Goal: Transaction & Acquisition: Subscribe to service/newsletter

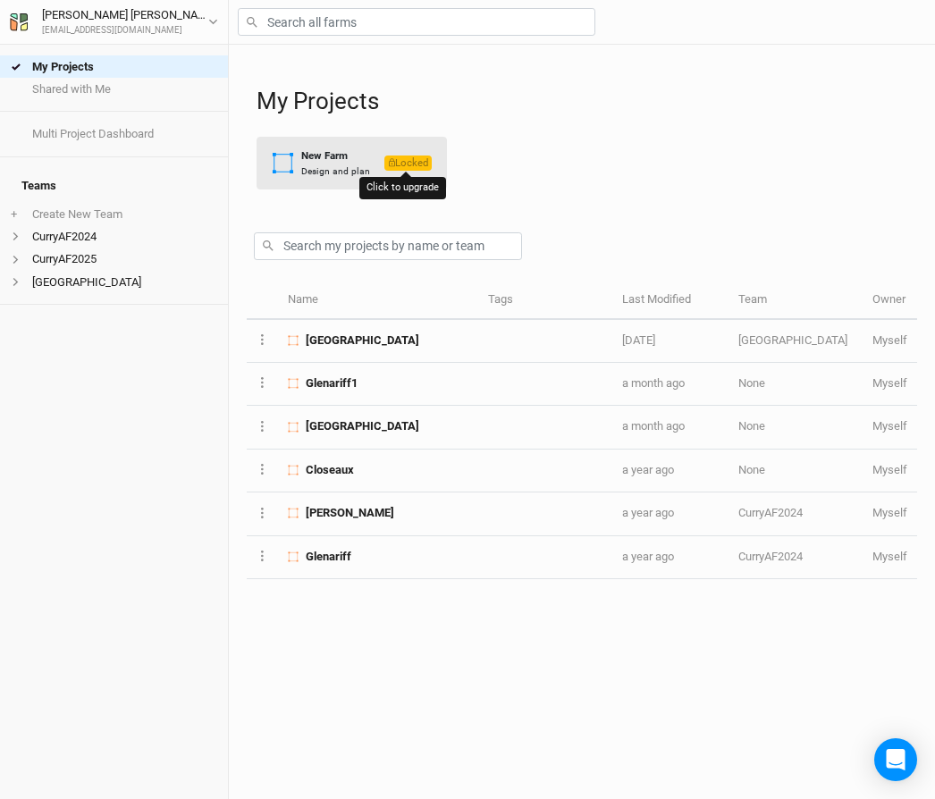
click at [418, 164] on span "Locked" at bounding box center [408, 163] width 47 height 15
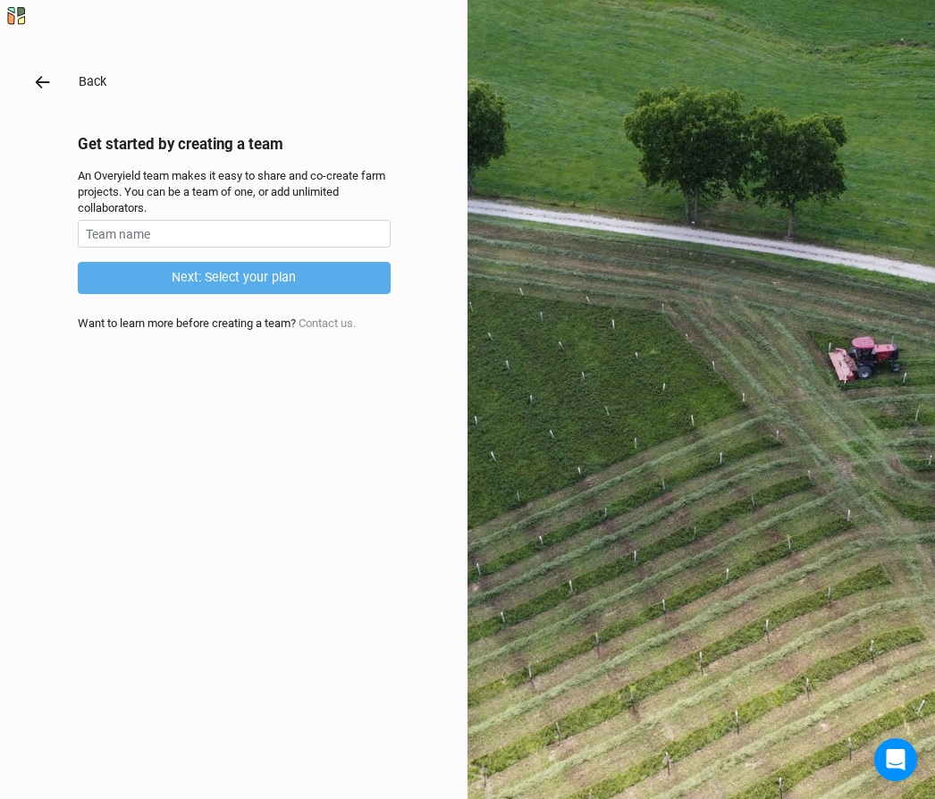
click at [41, 81] on icon "button" at bounding box center [43, 82] width 20 height 20
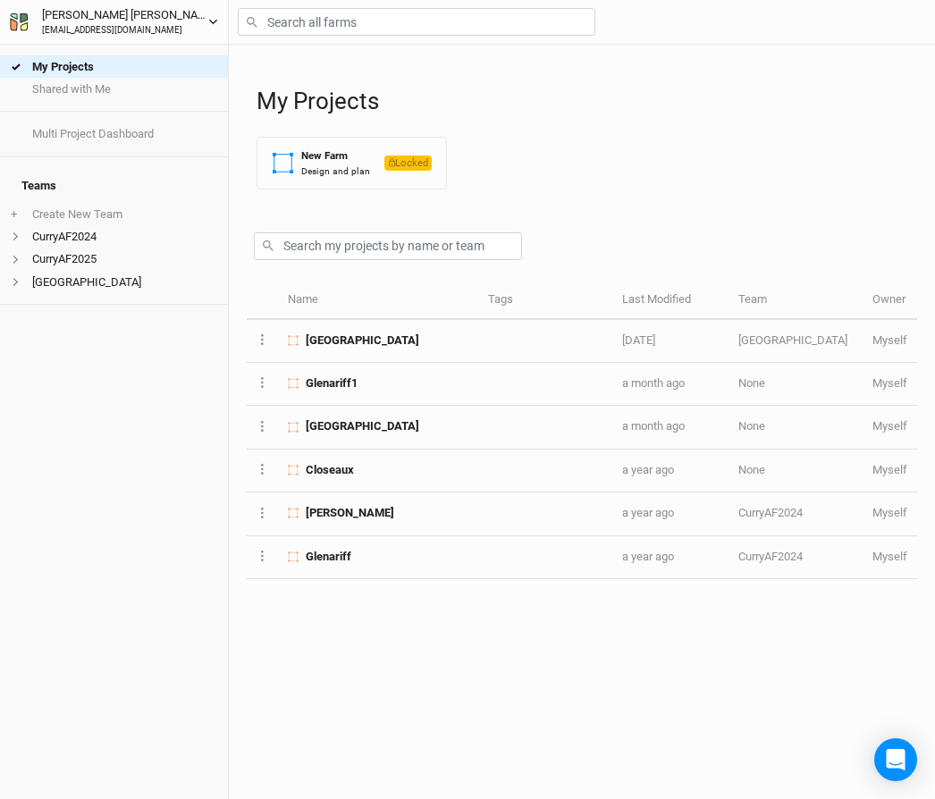
click at [117, 27] on div "[EMAIL_ADDRESS][DOMAIN_NAME]" at bounding box center [125, 30] width 166 height 13
click at [71, 17] on div "[PERSON_NAME]" at bounding box center [125, 15] width 166 height 18
click at [83, 27] on div "[EMAIL_ADDRESS][DOMAIN_NAME]" at bounding box center [125, 30] width 166 height 13
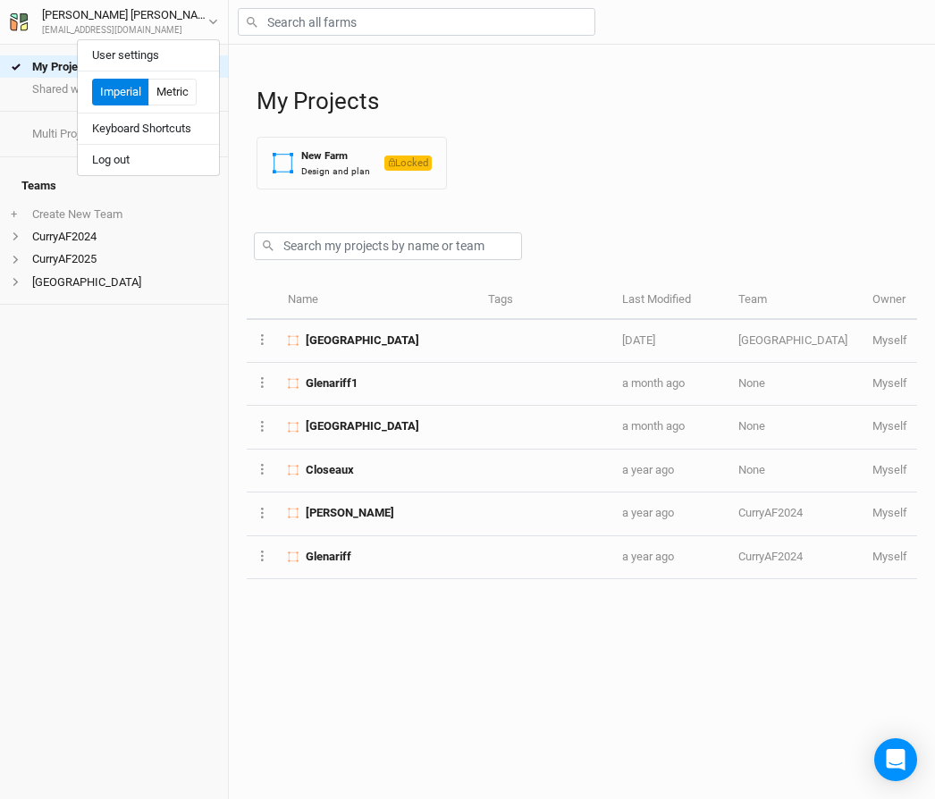
click at [97, 461] on div "My Projects Shared with Me Multi Project Dashboard Teams + Create New Team Curr…" at bounding box center [114, 422] width 228 height 755
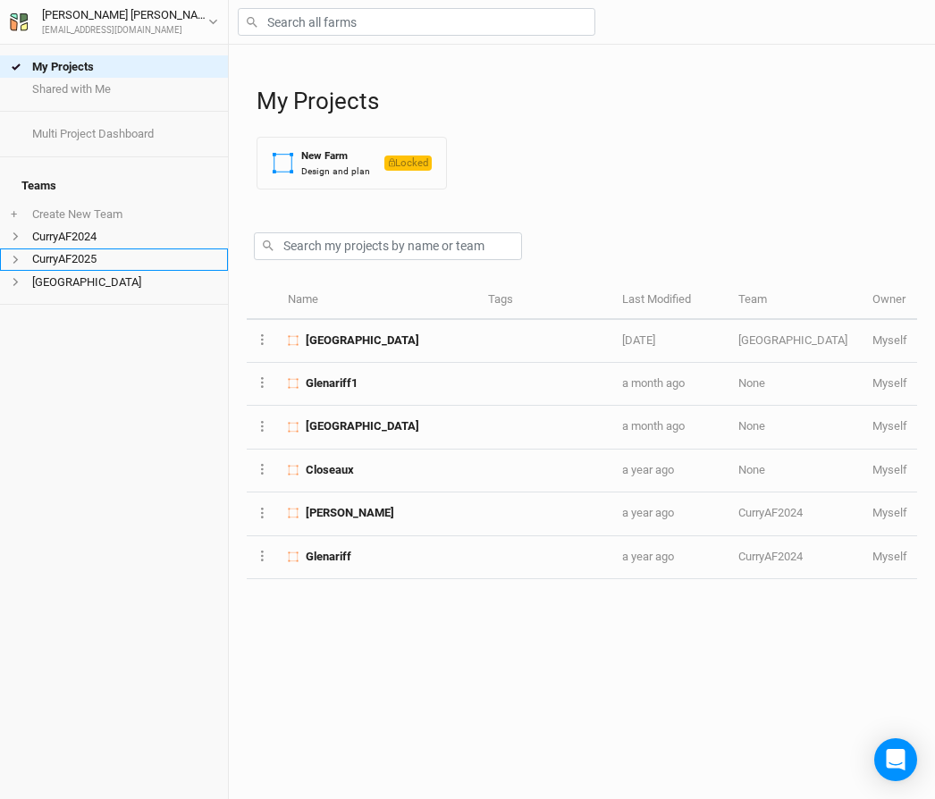
click at [93, 249] on li "CurryAF2025" at bounding box center [114, 260] width 228 height 22
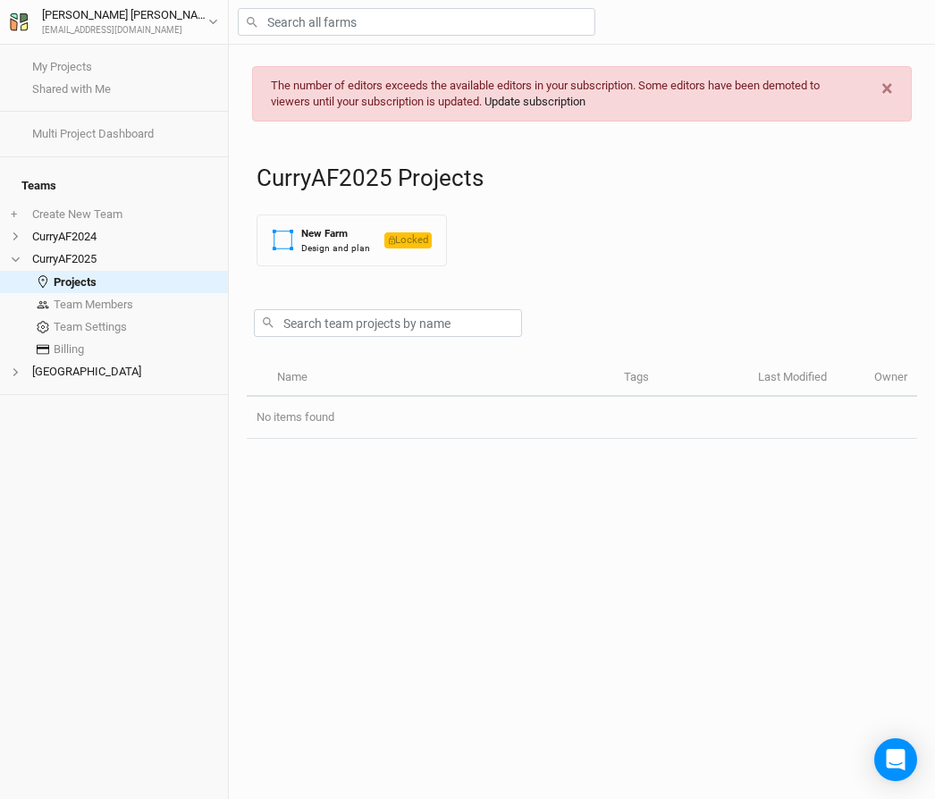
click at [528, 100] on link "Update subscription" at bounding box center [535, 101] width 101 height 13
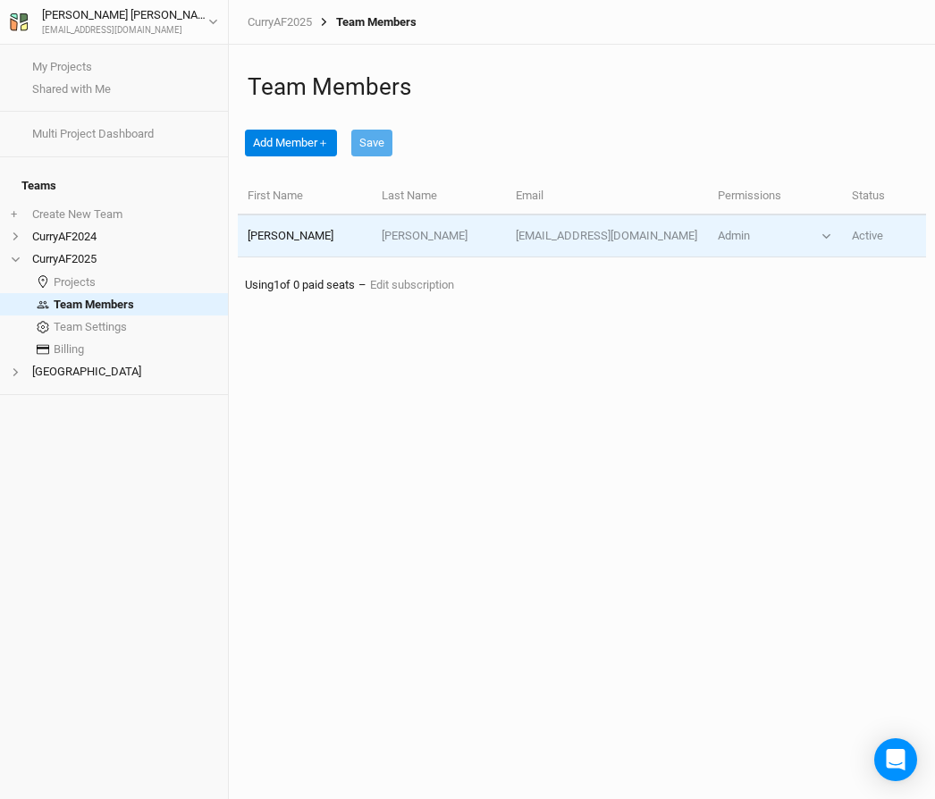
click at [367, 235] on td "[PERSON_NAME]" at bounding box center [305, 237] width 134 height 42
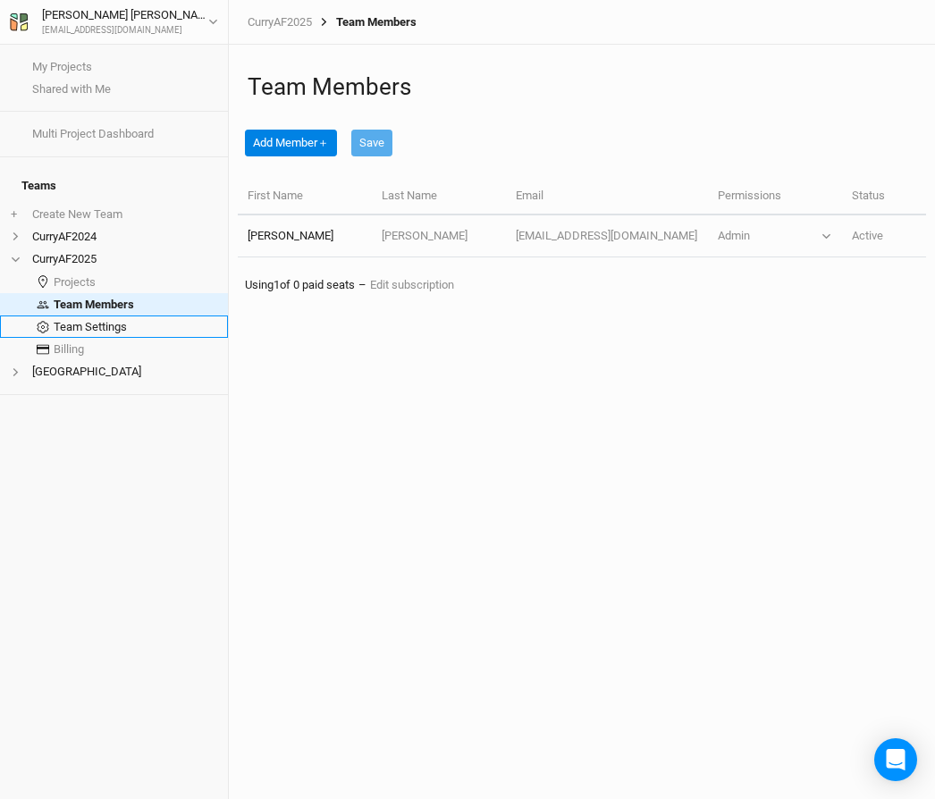
click at [125, 316] on link "Team Settings" at bounding box center [114, 327] width 228 height 22
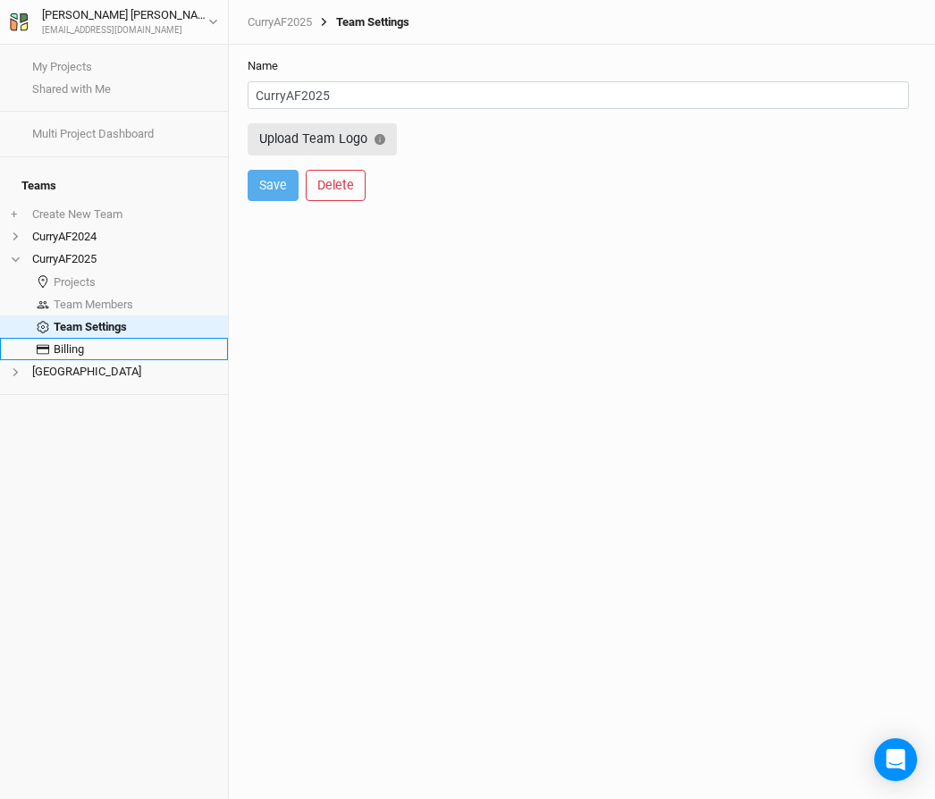
click at [89, 338] on link "Billing" at bounding box center [114, 349] width 228 height 22
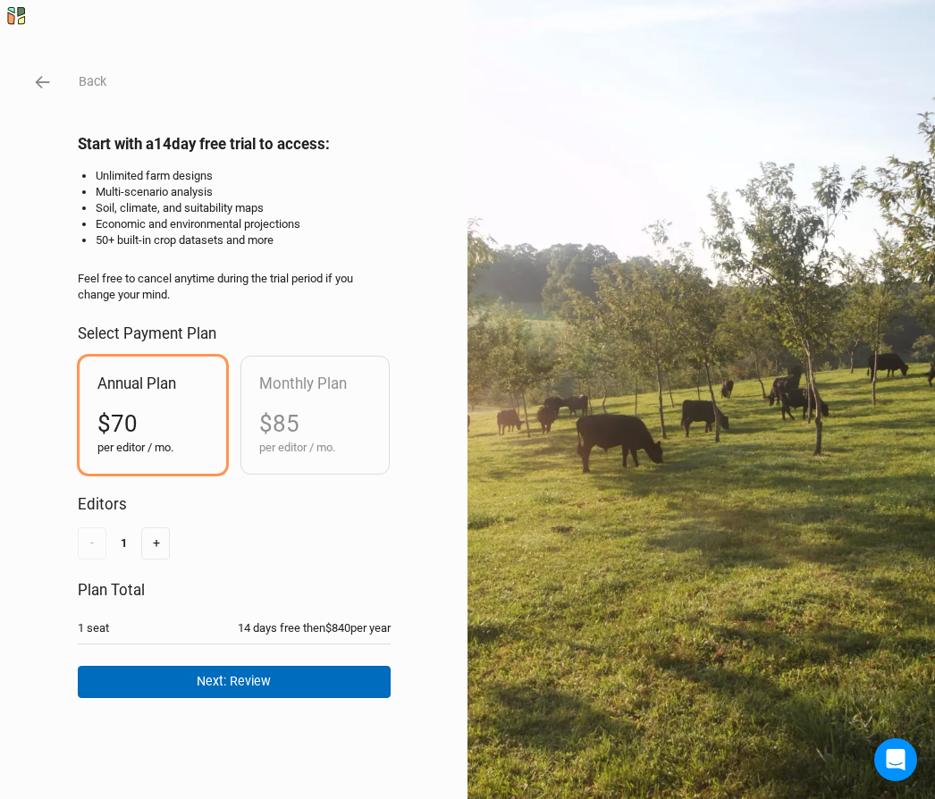
click at [244, 680] on button "Next: Review" at bounding box center [234, 681] width 313 height 31
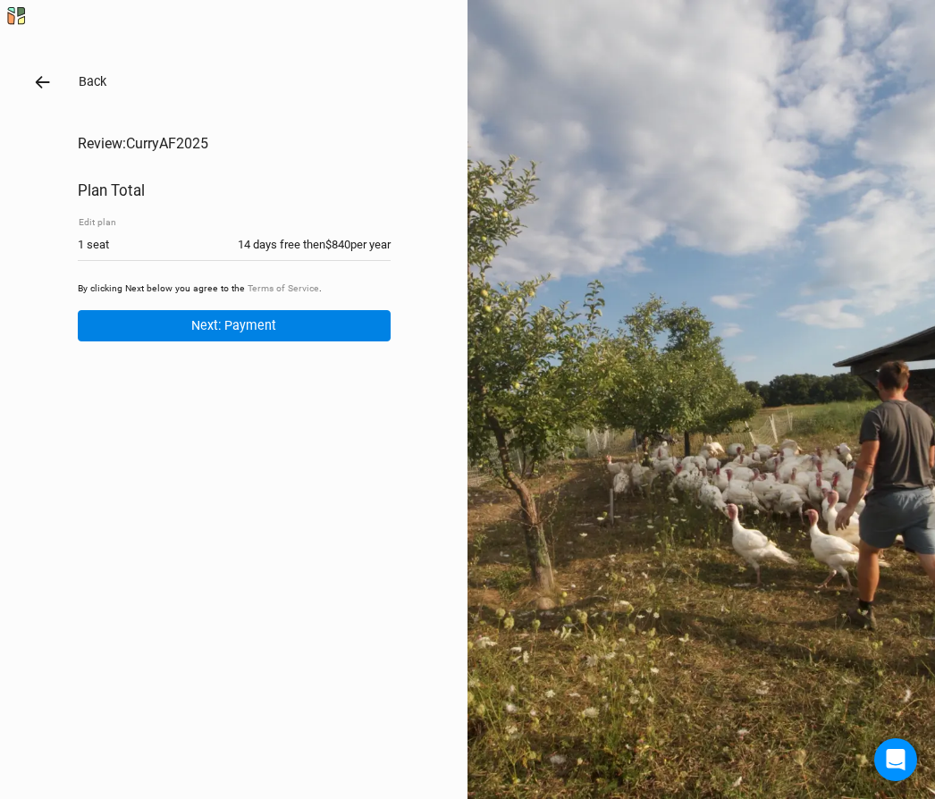
click at [40, 79] on icon "button" at bounding box center [42, 82] width 14 height 13
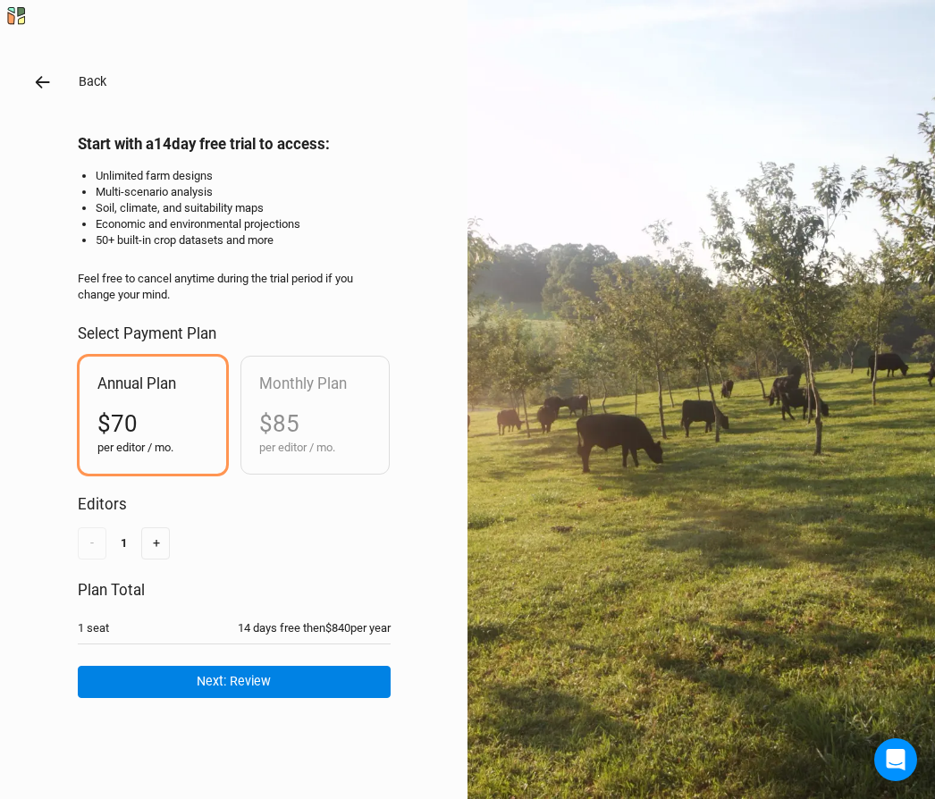
click at [41, 80] on icon "button" at bounding box center [43, 82] width 20 height 20
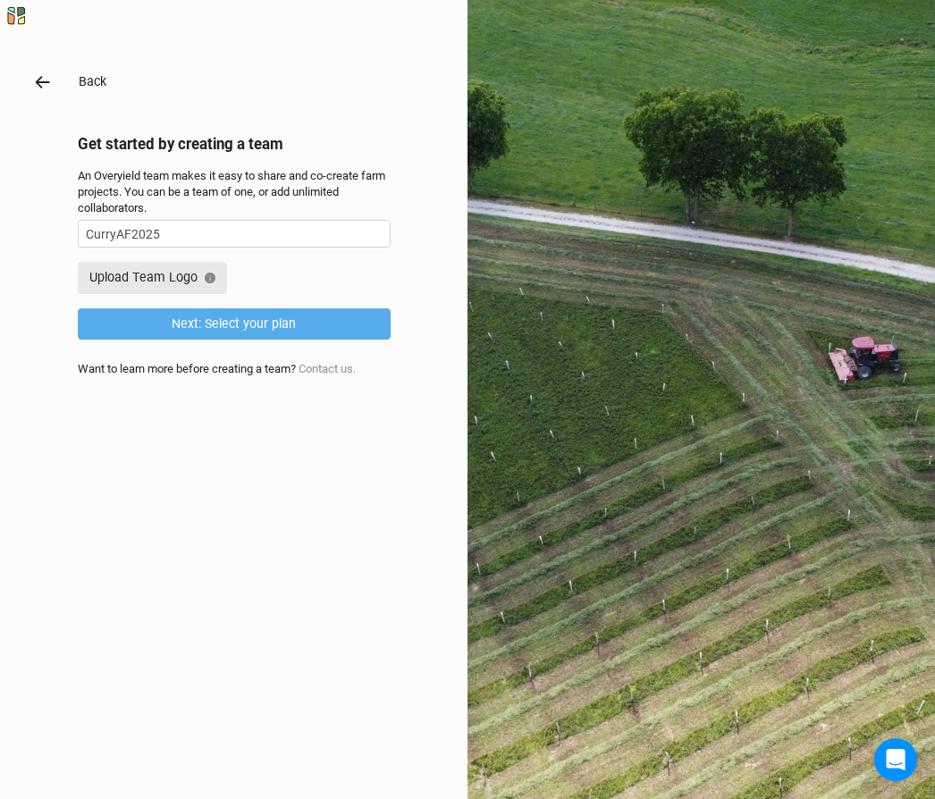
click at [41, 79] on icon "button" at bounding box center [43, 82] width 20 height 20
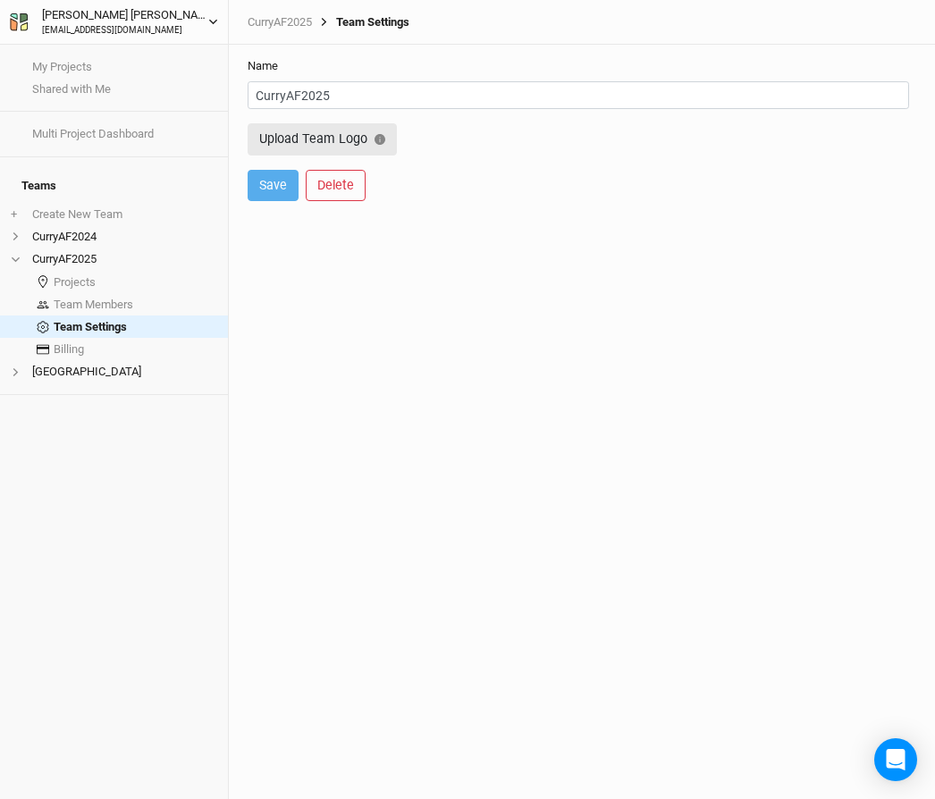
click at [211, 22] on icon "button" at bounding box center [213, 22] width 10 height 10
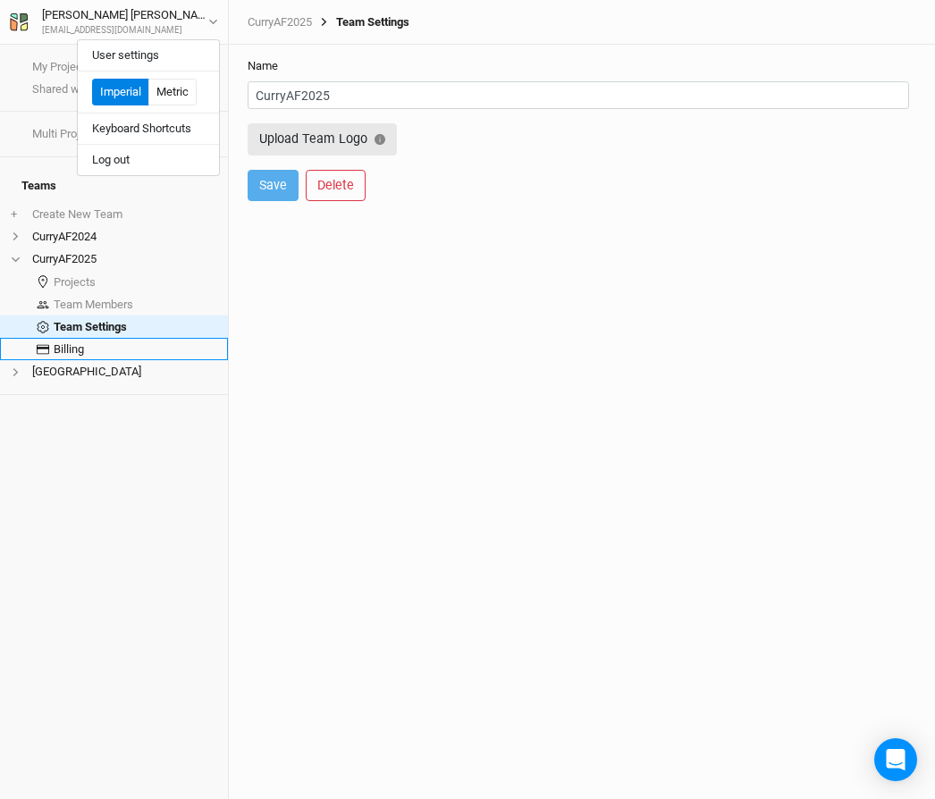
click at [63, 338] on link "Billing" at bounding box center [114, 349] width 228 height 22
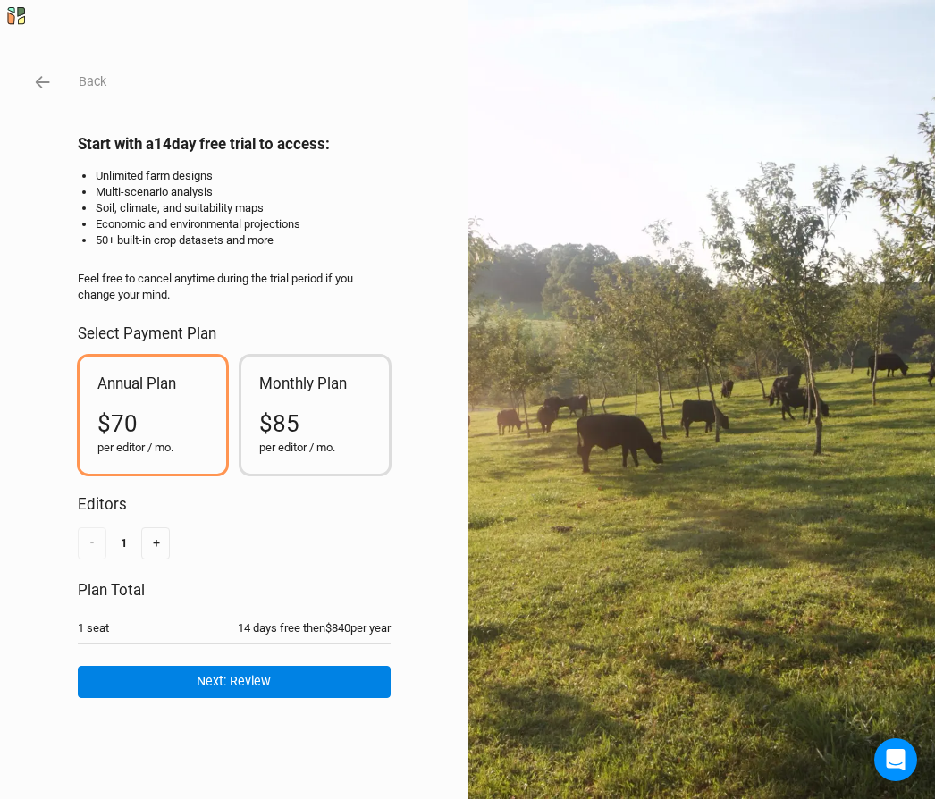
click at [321, 424] on div "$85" at bounding box center [315, 424] width 112 height 32
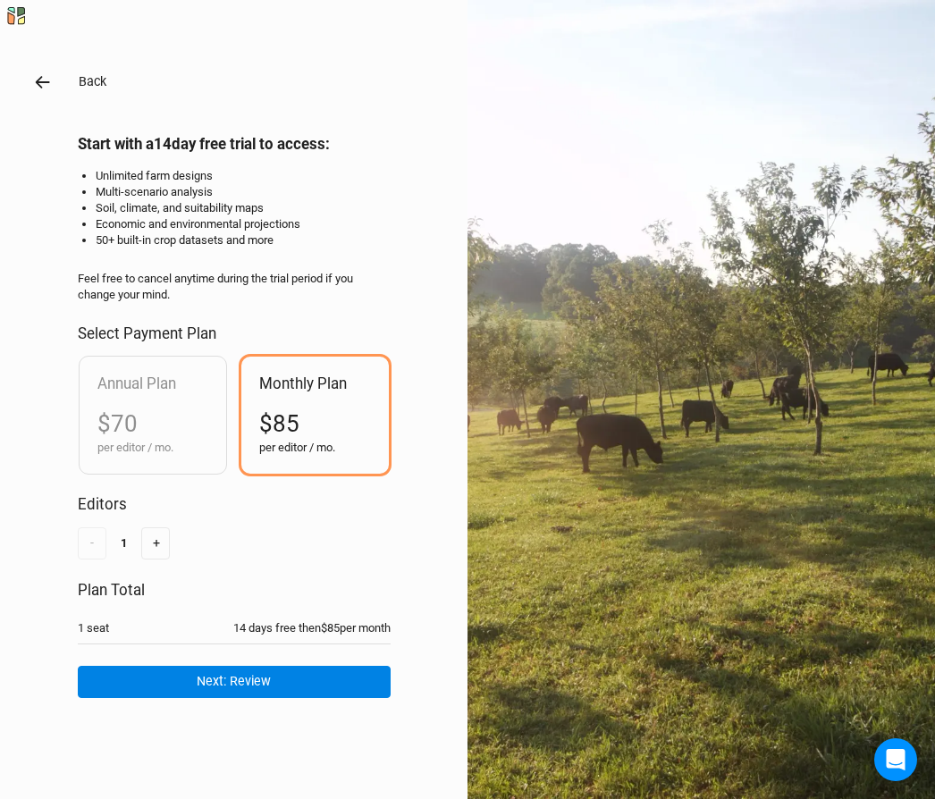
click at [39, 84] on icon "button" at bounding box center [43, 82] width 20 height 20
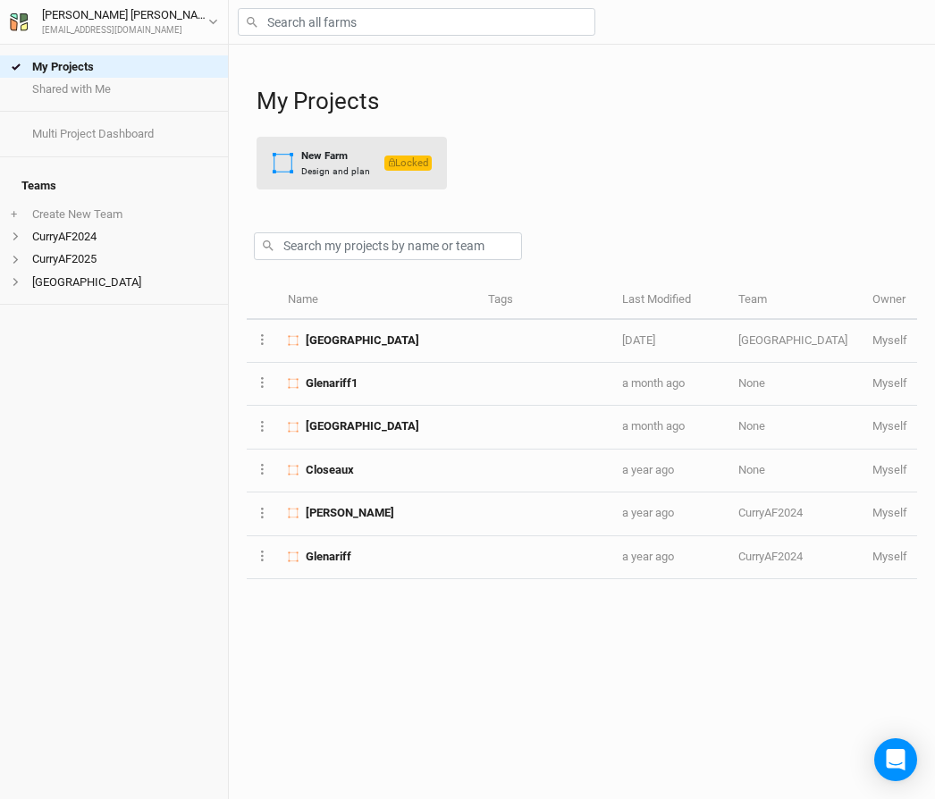
click at [338, 173] on div "Design and plan" at bounding box center [335, 171] width 69 height 13
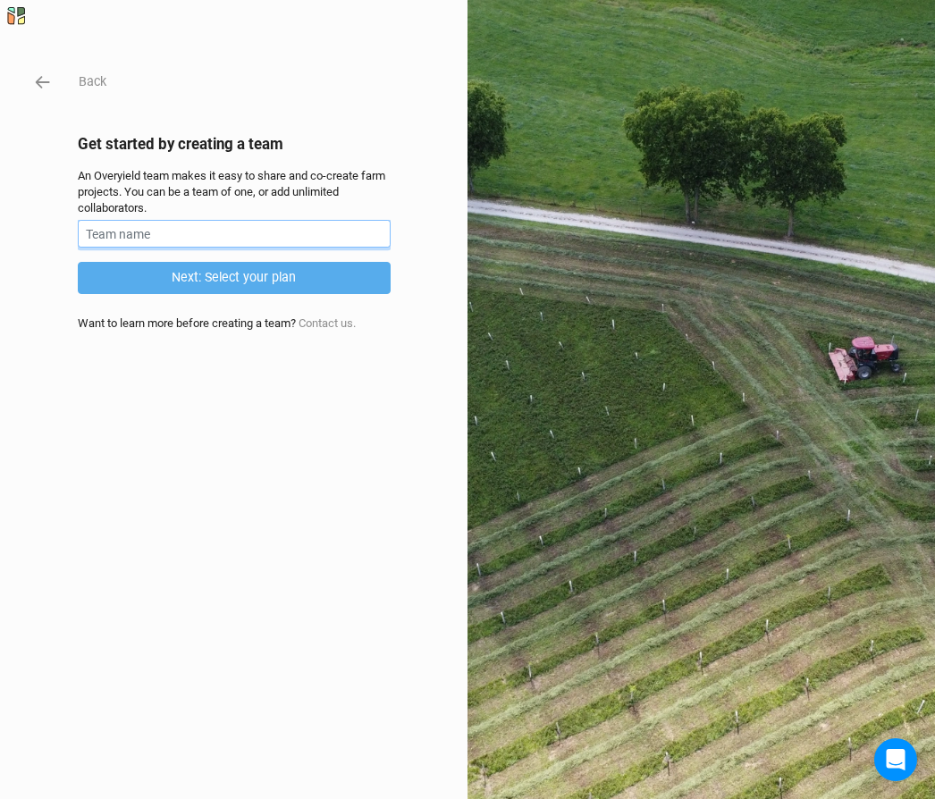
click at [216, 228] on input "text" at bounding box center [234, 234] width 313 height 28
type input "[PERSON_NAME]"
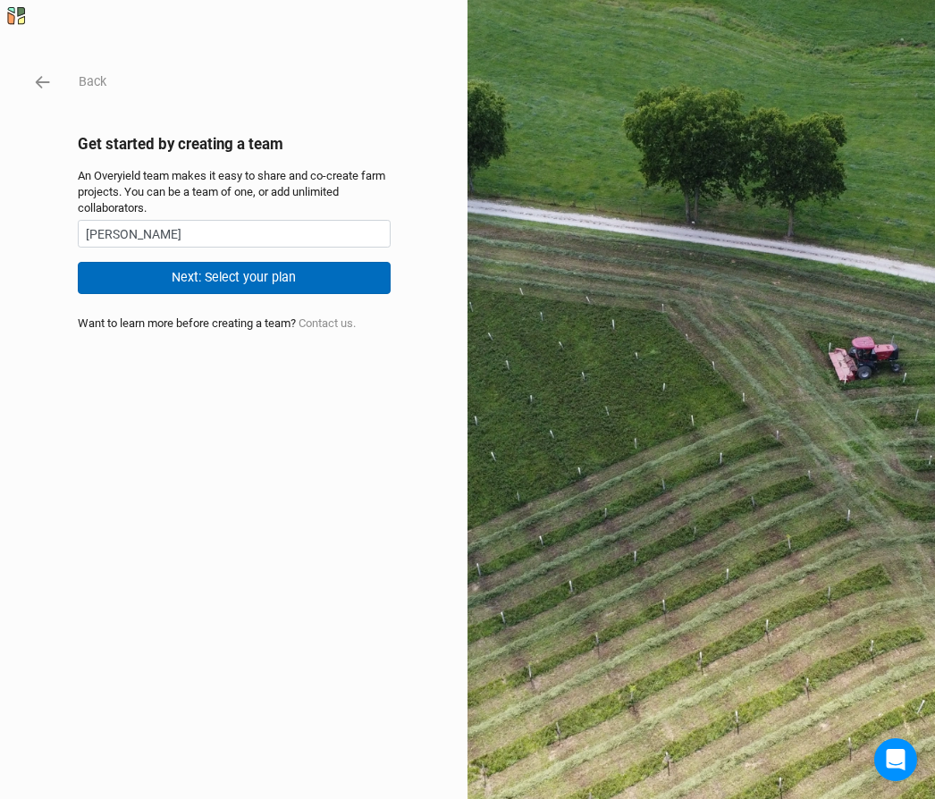
click at [228, 282] on button "Next: Select your plan" at bounding box center [234, 277] width 313 height 31
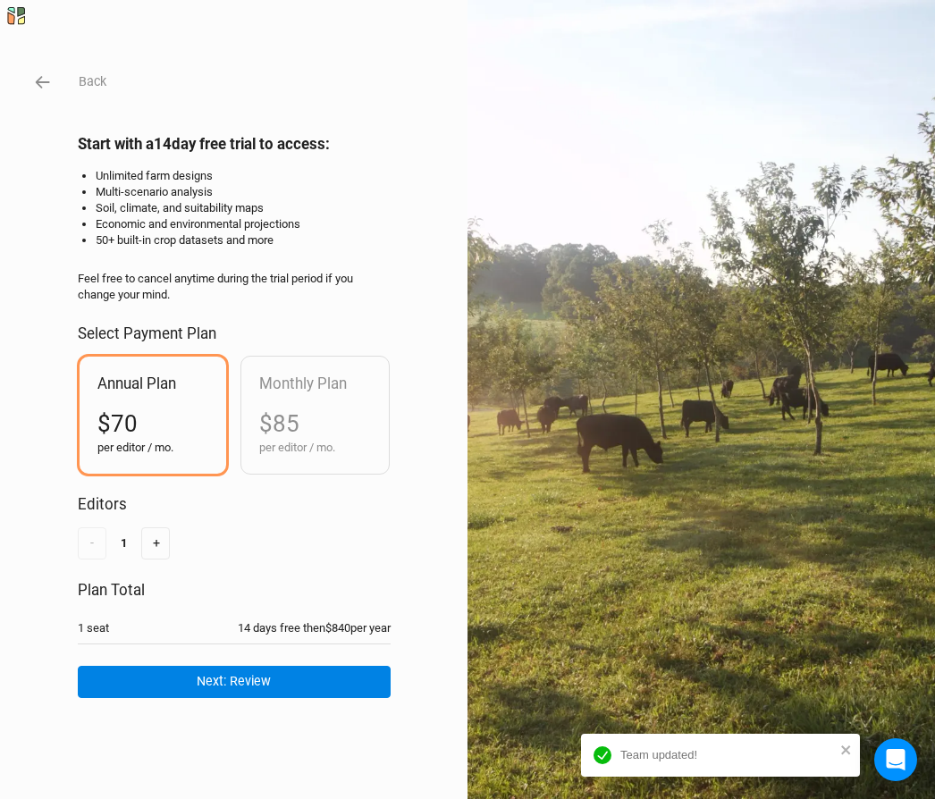
click at [151, 427] on div "$70" at bounding box center [153, 424] width 112 height 32
click at [202, 682] on button "Next: Review" at bounding box center [234, 681] width 313 height 31
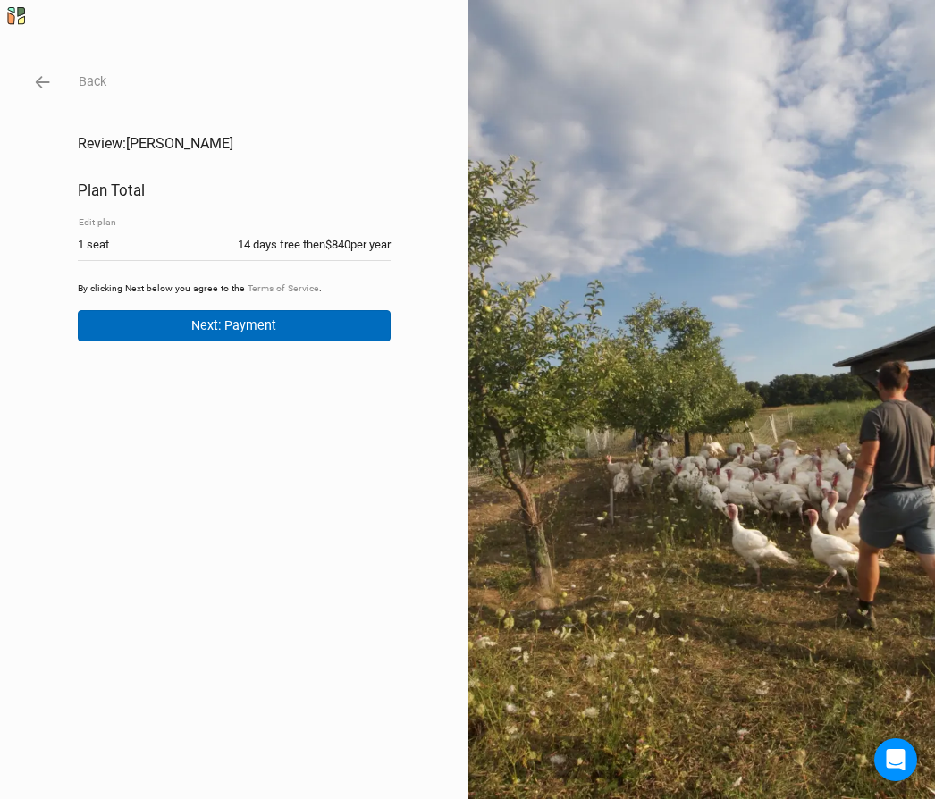
click at [192, 317] on button "Next: Payment" at bounding box center [234, 325] width 313 height 31
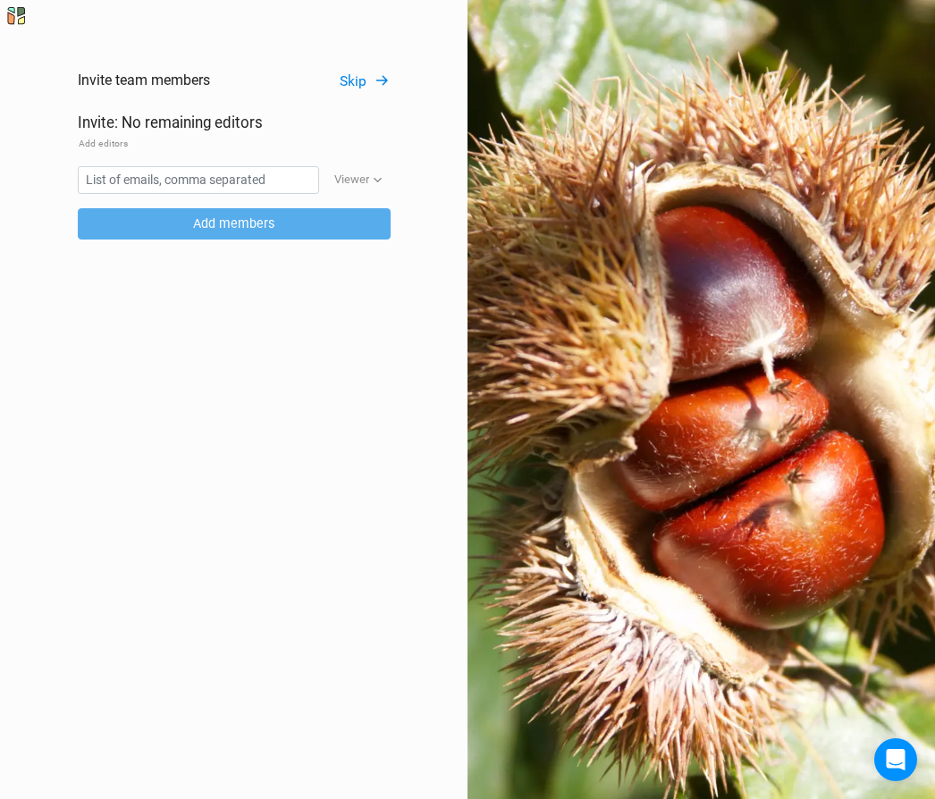
click at [349, 80] on button "Skip" at bounding box center [365, 82] width 52 height 21
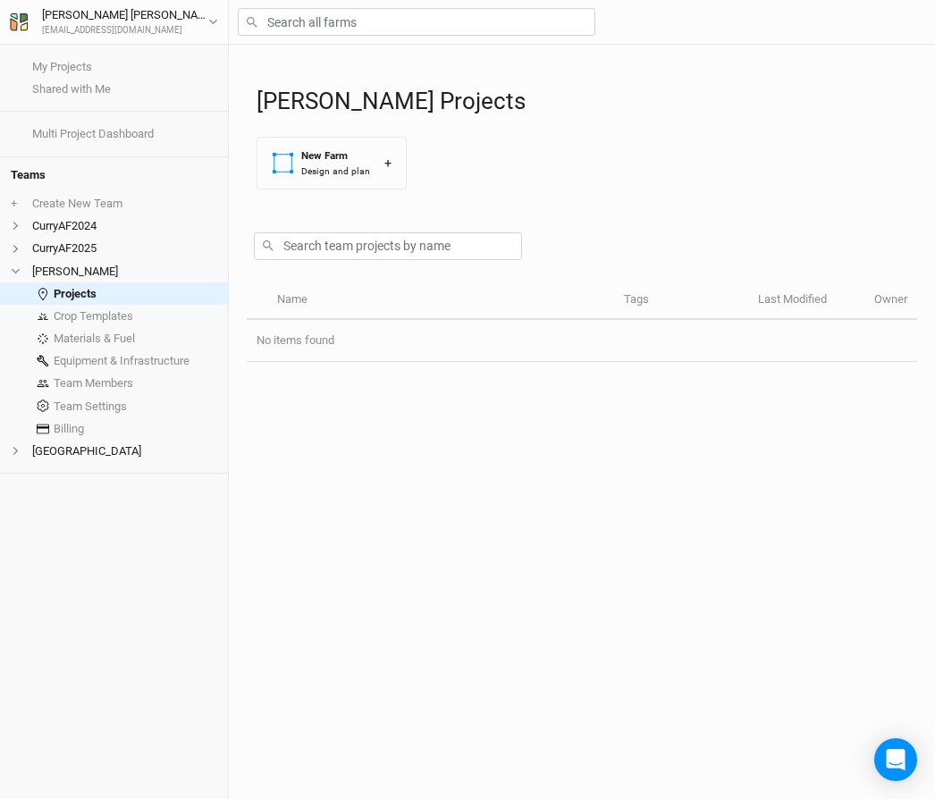
click at [95, 223] on li "CurryAF2024" at bounding box center [114, 226] width 228 height 22
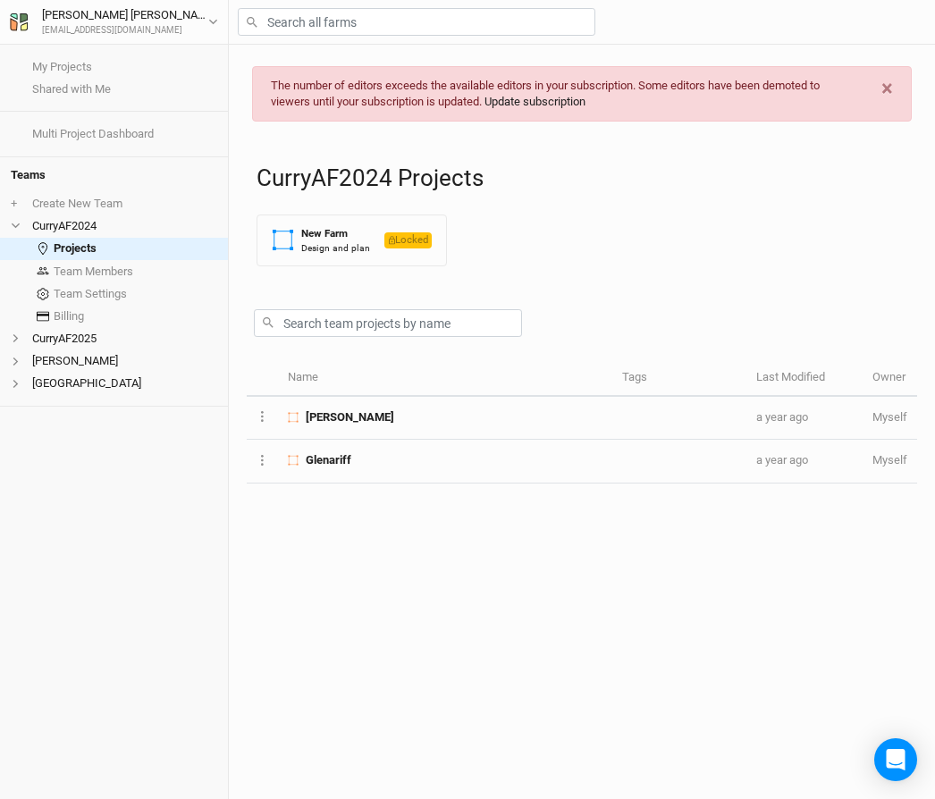
click at [548, 105] on link "Update subscription" at bounding box center [535, 101] width 101 height 13
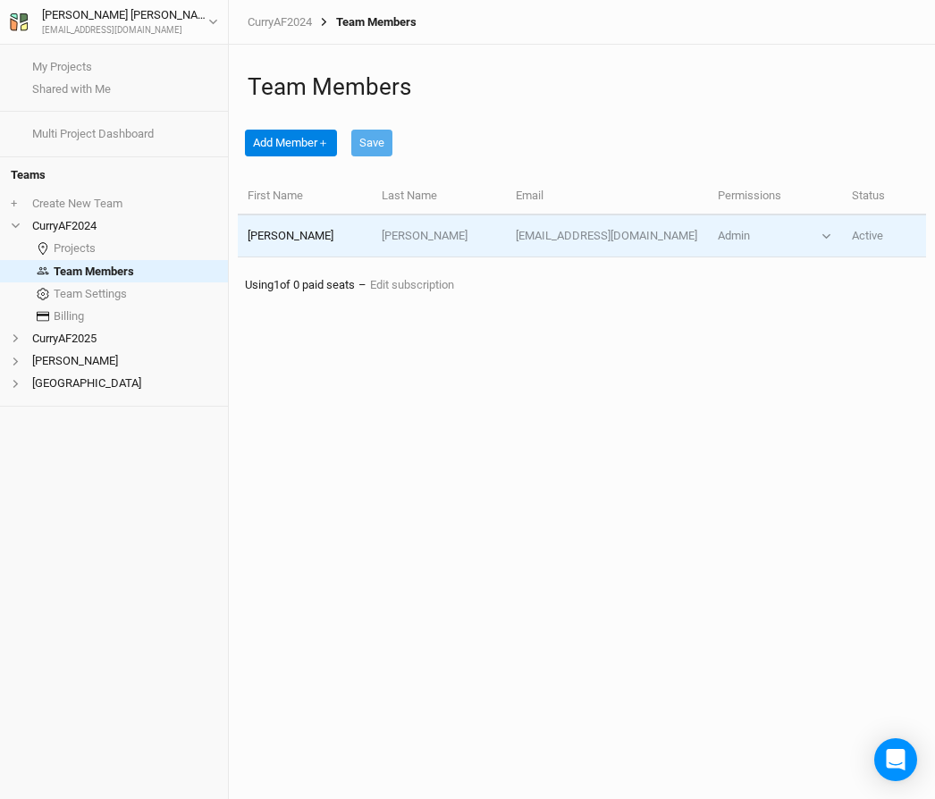
click at [431, 232] on td "[PERSON_NAME]" at bounding box center [439, 237] width 134 height 42
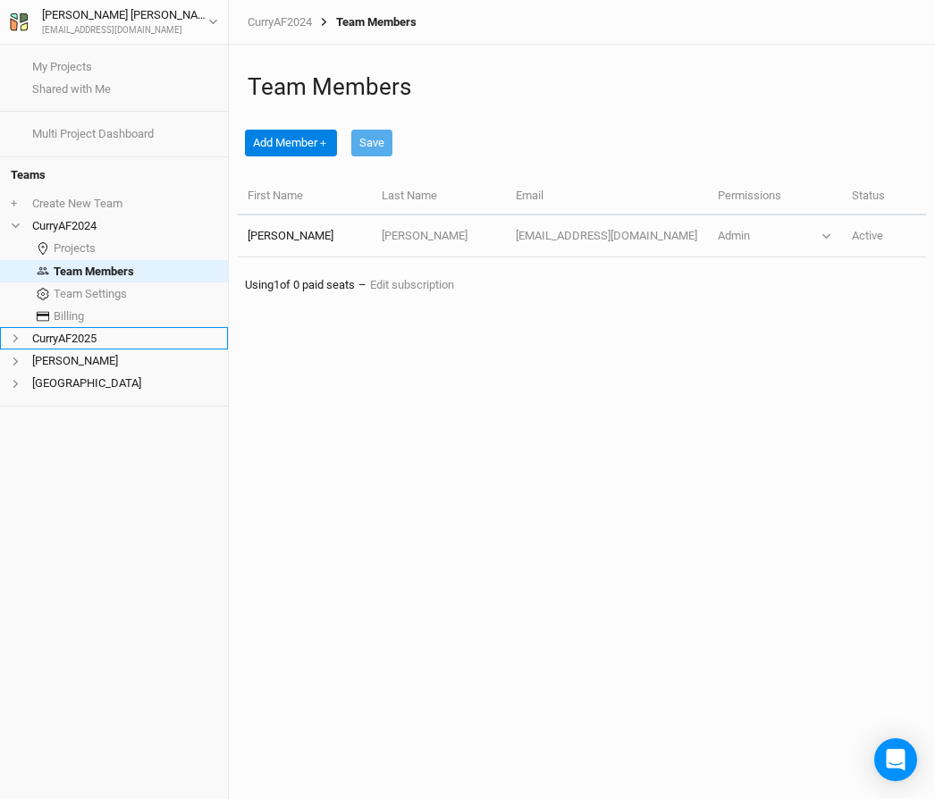
click at [80, 330] on li "CurryAF2025" at bounding box center [114, 338] width 228 height 22
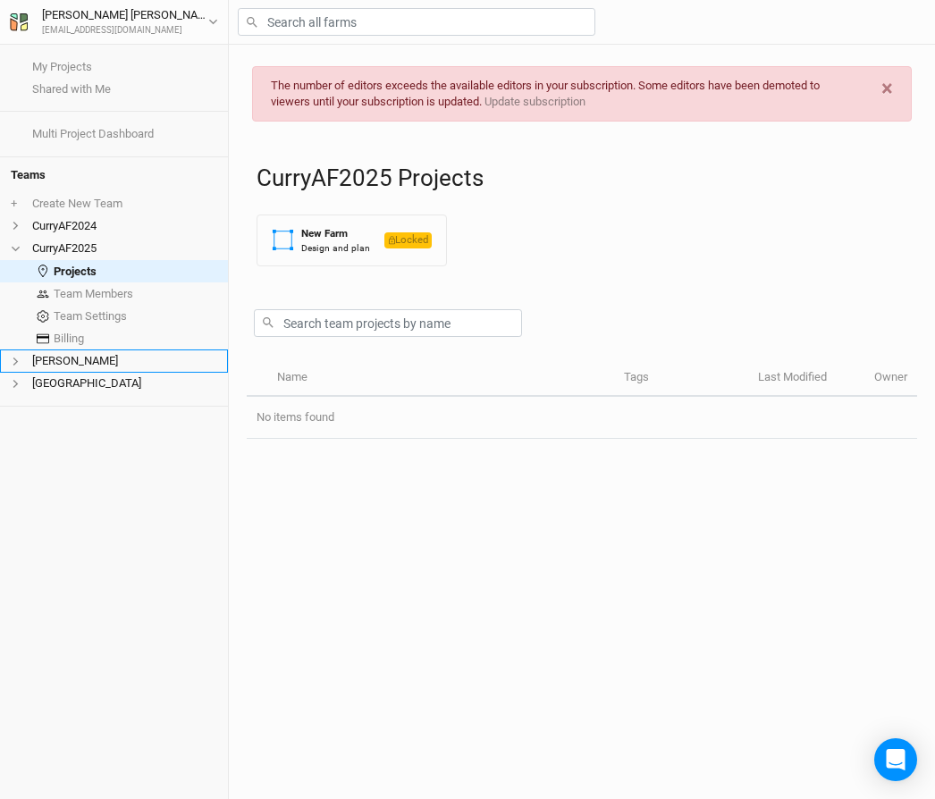
click at [75, 358] on li "[PERSON_NAME]" at bounding box center [114, 361] width 228 height 22
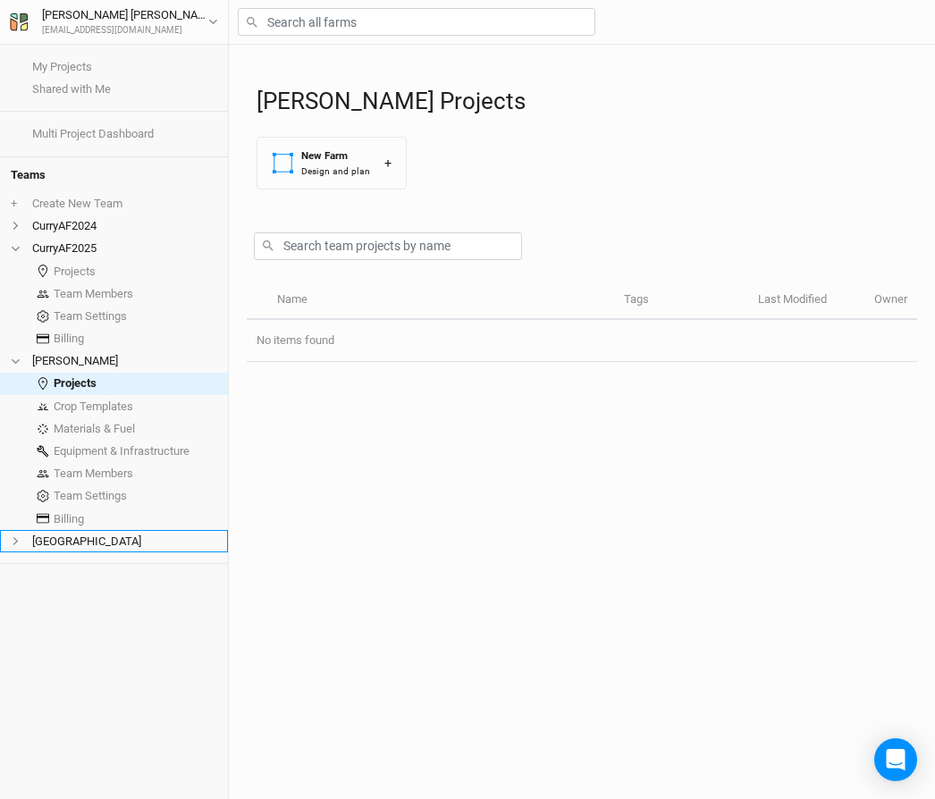
click at [10, 530] on li "[GEOGRAPHIC_DATA]" at bounding box center [114, 541] width 228 height 22
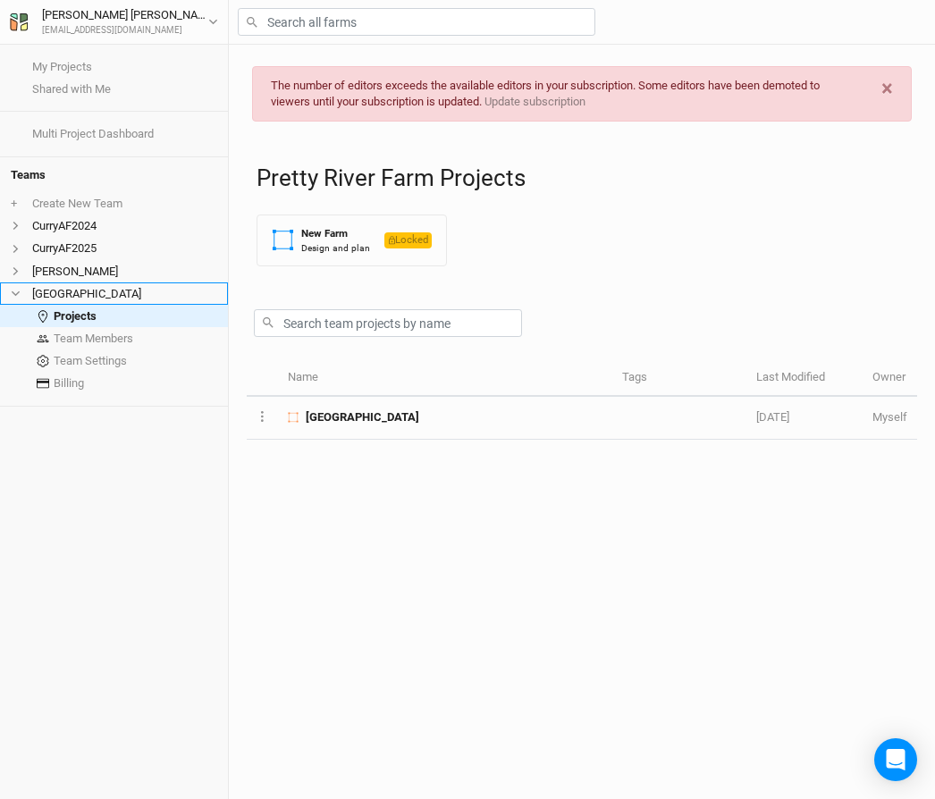
click at [80, 290] on li "[GEOGRAPHIC_DATA]" at bounding box center [114, 294] width 228 height 22
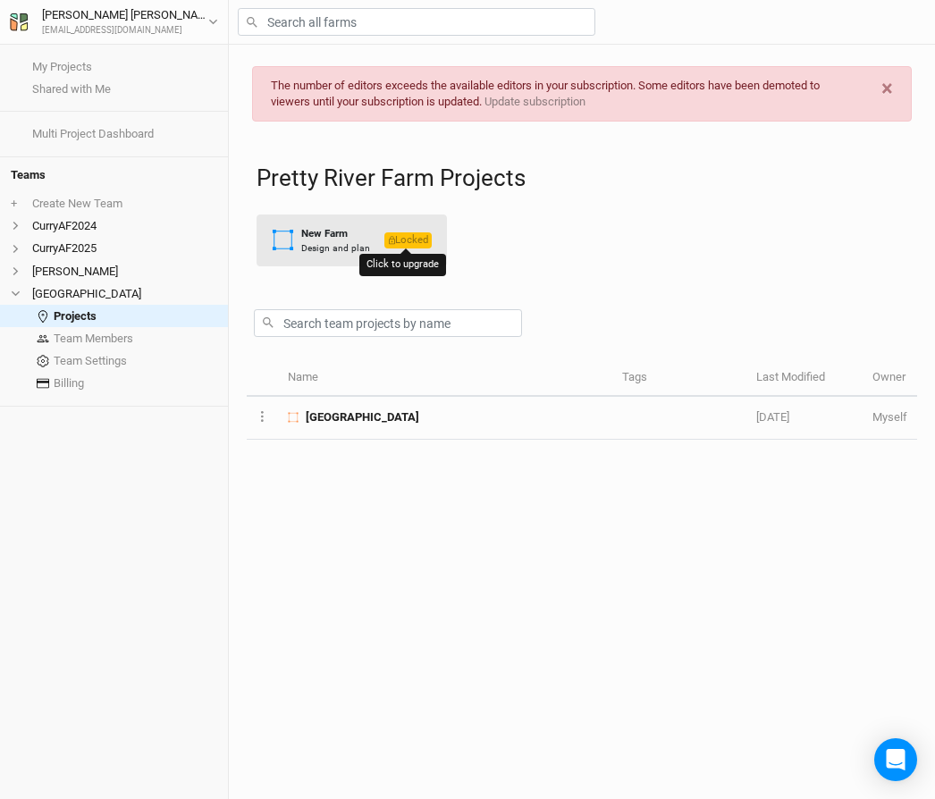
click at [415, 238] on span "Locked" at bounding box center [408, 239] width 47 height 15
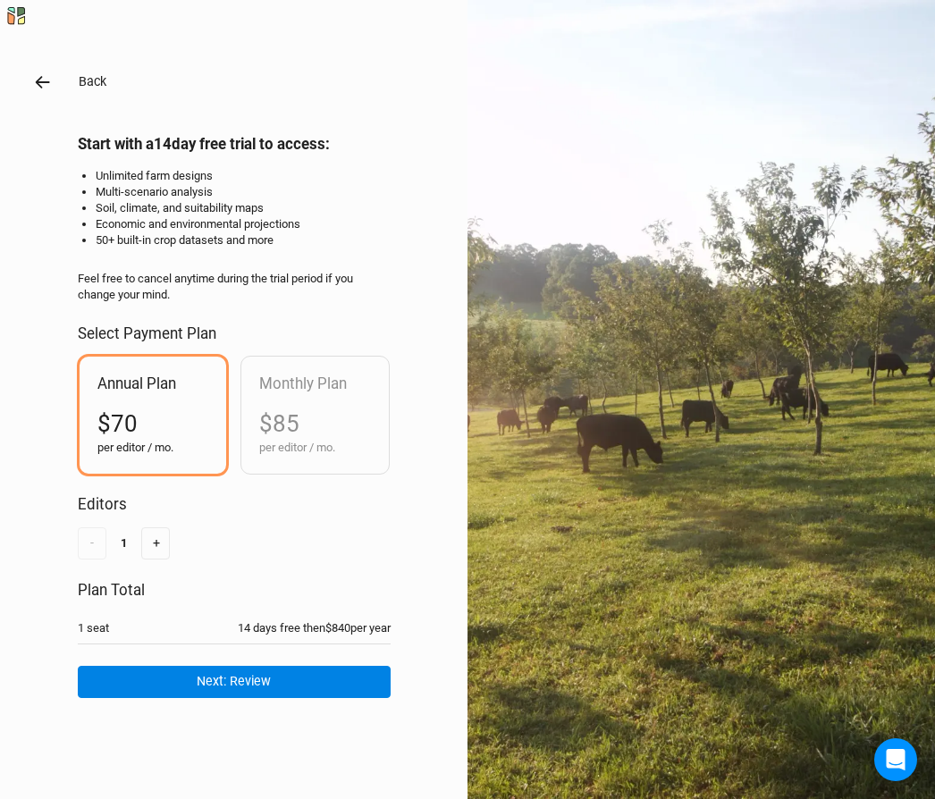
click at [41, 85] on icon "button" at bounding box center [43, 82] width 20 height 20
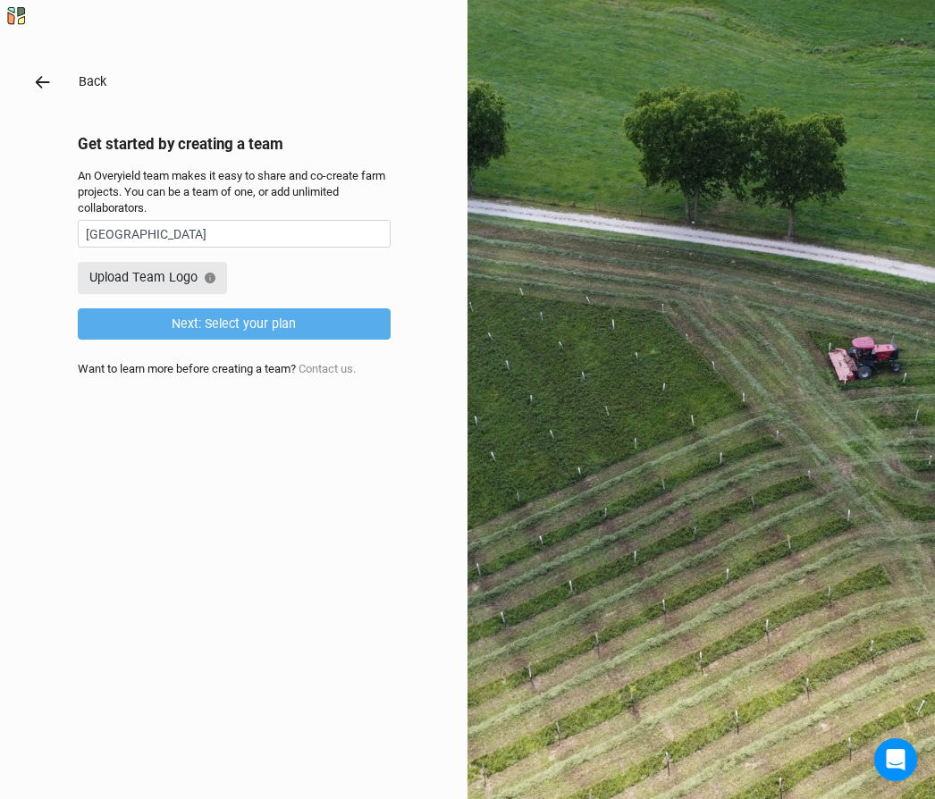
click at [41, 85] on icon "button" at bounding box center [43, 82] width 20 height 20
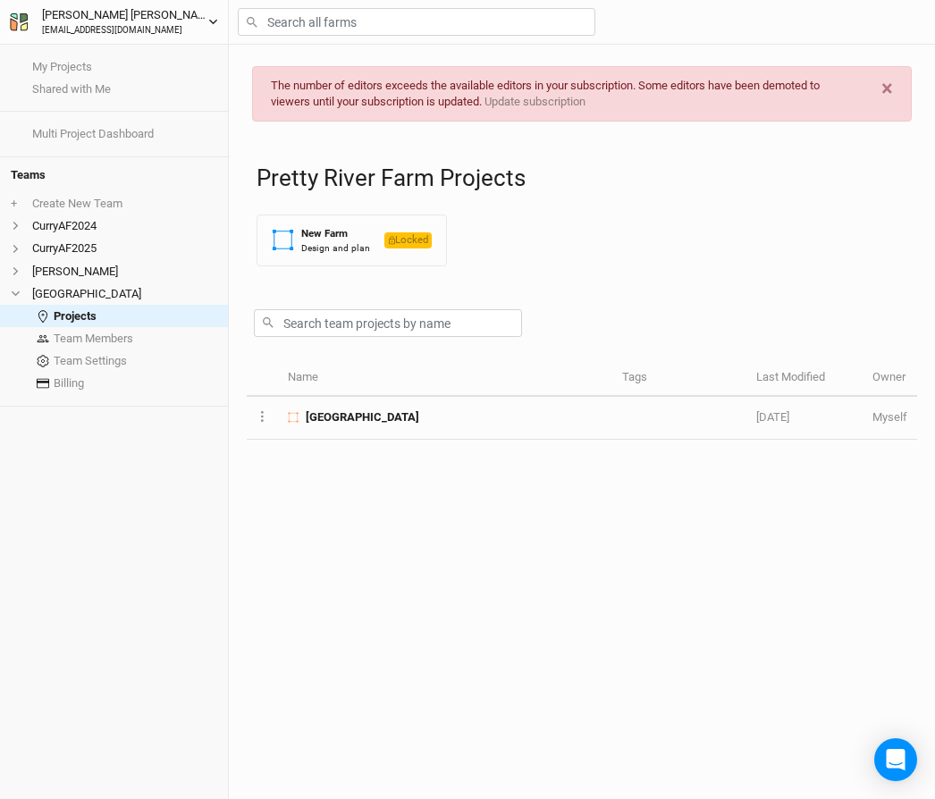
click at [84, 16] on div "Michael Curry" at bounding box center [125, 15] width 166 height 18
